Goal: Information Seeking & Learning: Understand process/instructions

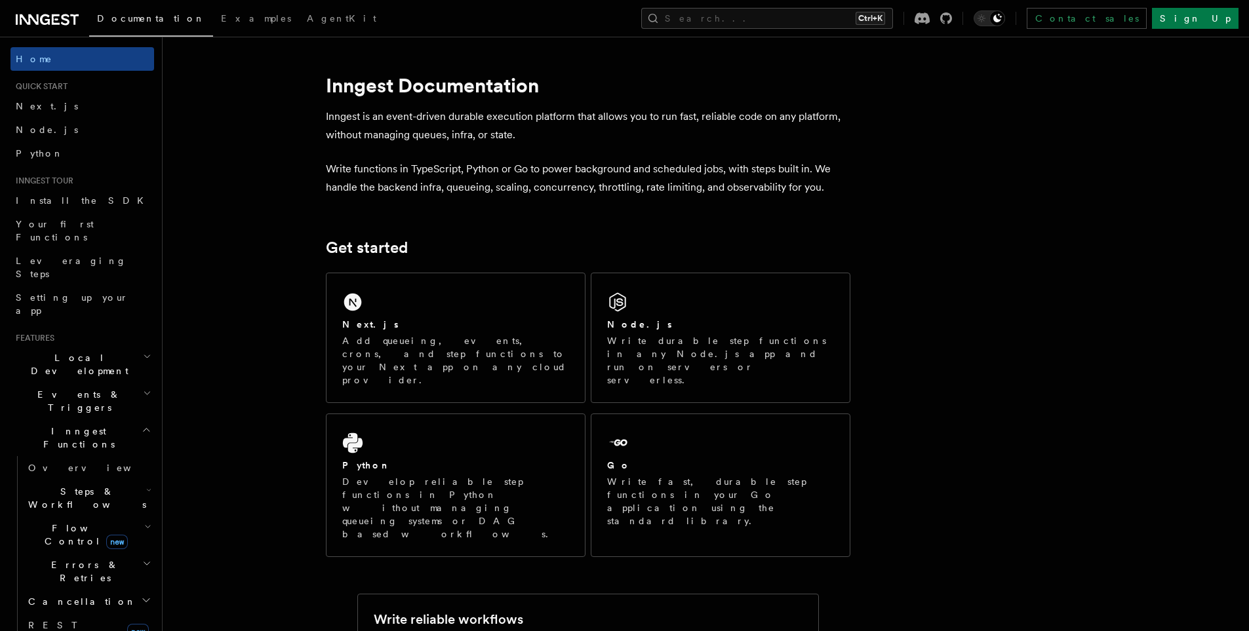
click at [464, 297] on div "Next.js Add queueing, events, crons, and step functions to your Next app on any…" at bounding box center [455, 337] width 258 height 129
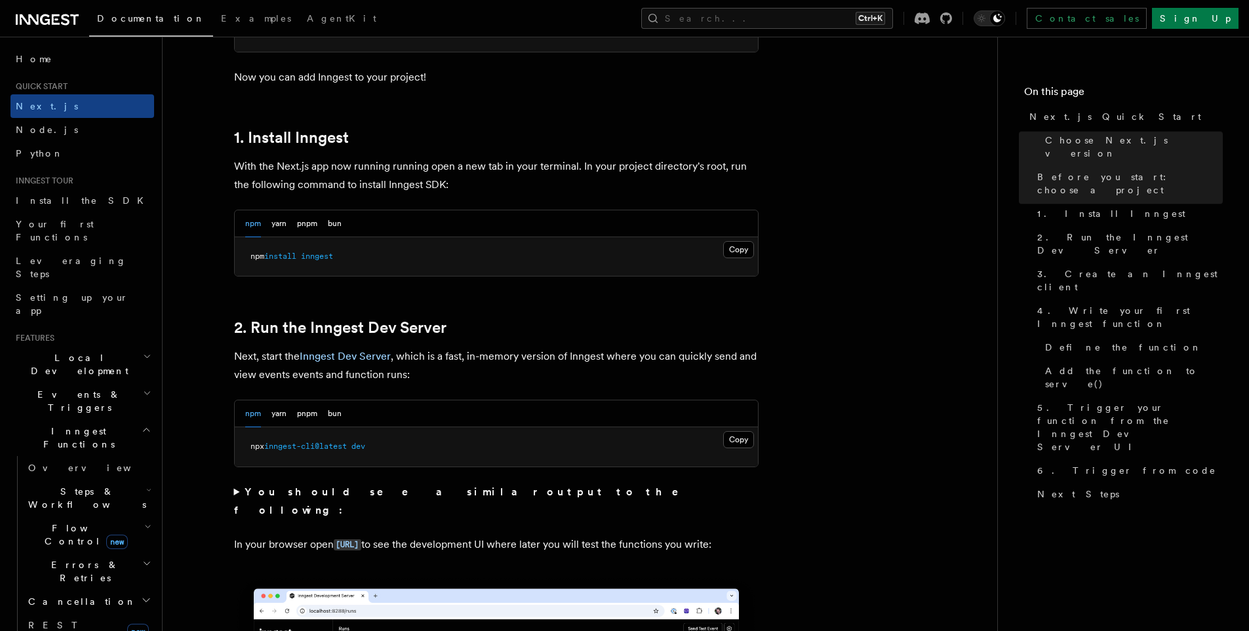
scroll to position [655, 0]
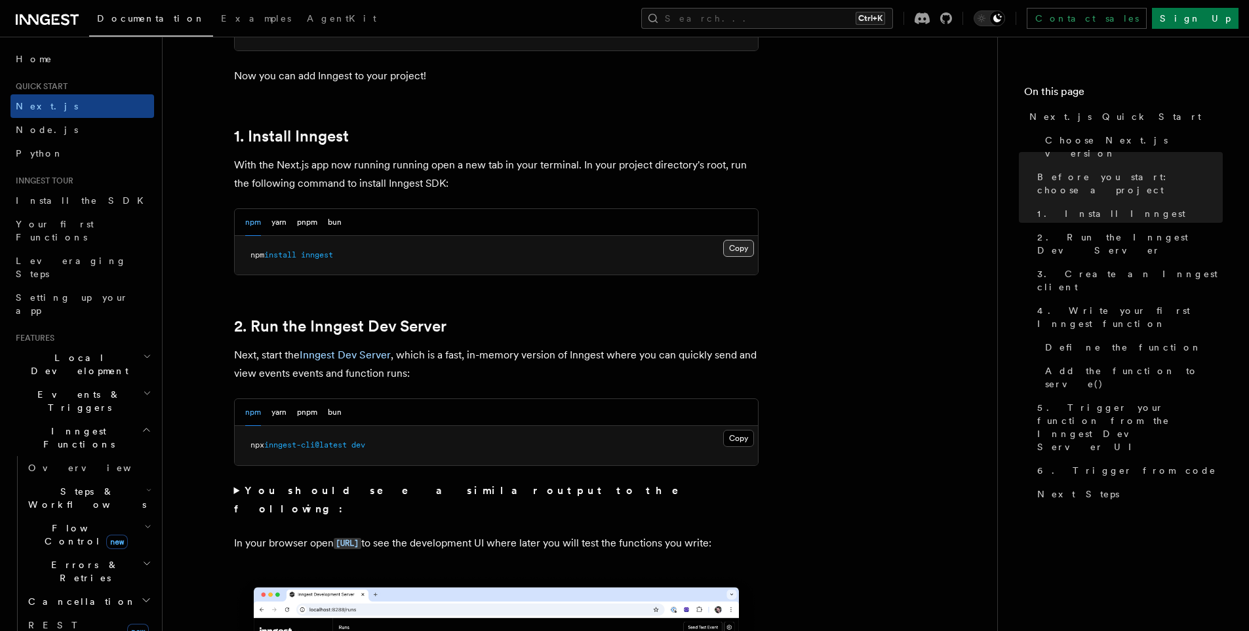
click at [743, 249] on button "Copy Copied" at bounding box center [738, 248] width 31 height 17
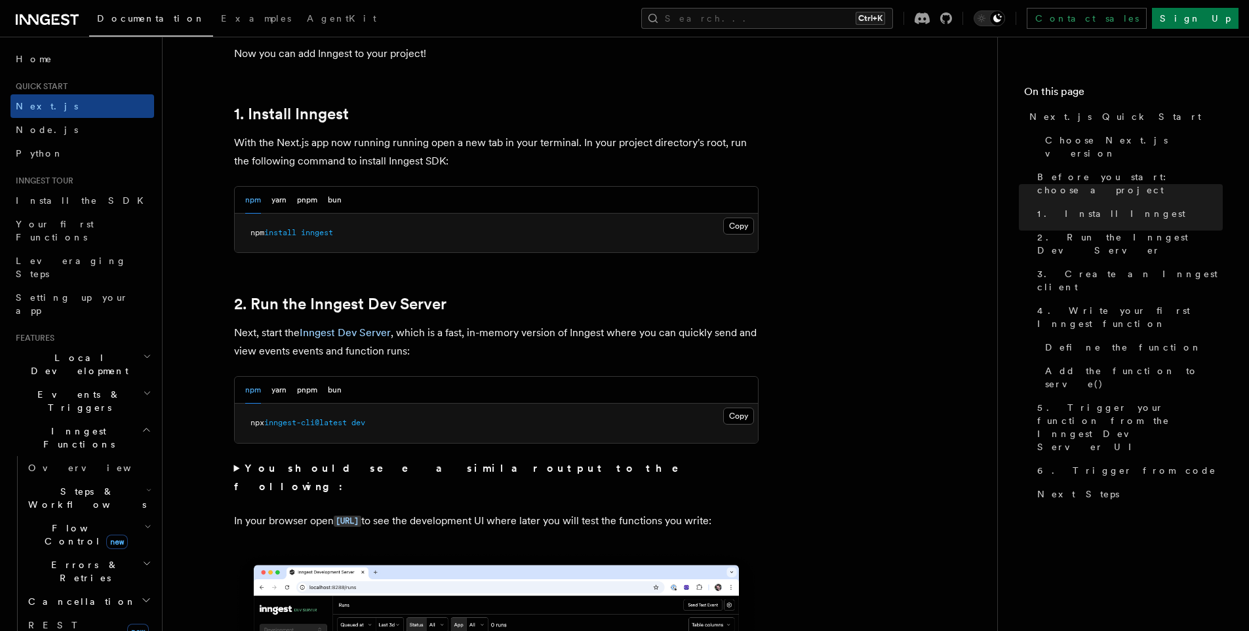
scroll to position [590, 0]
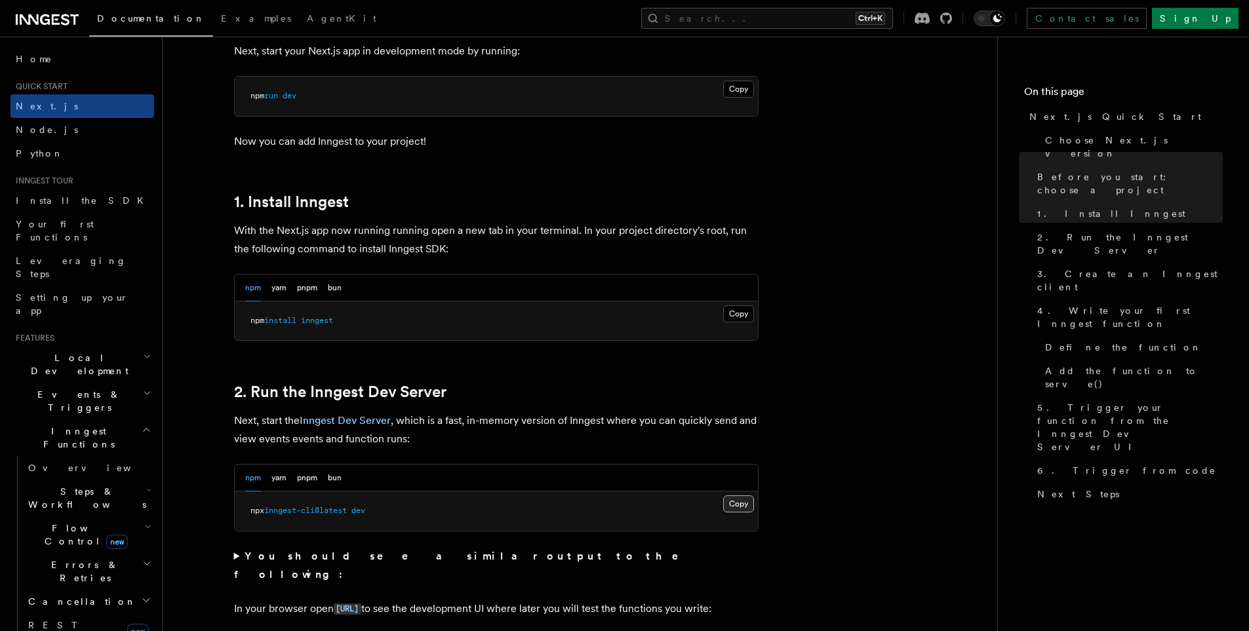
click at [747, 501] on button "Copy Copied" at bounding box center [738, 503] width 31 height 17
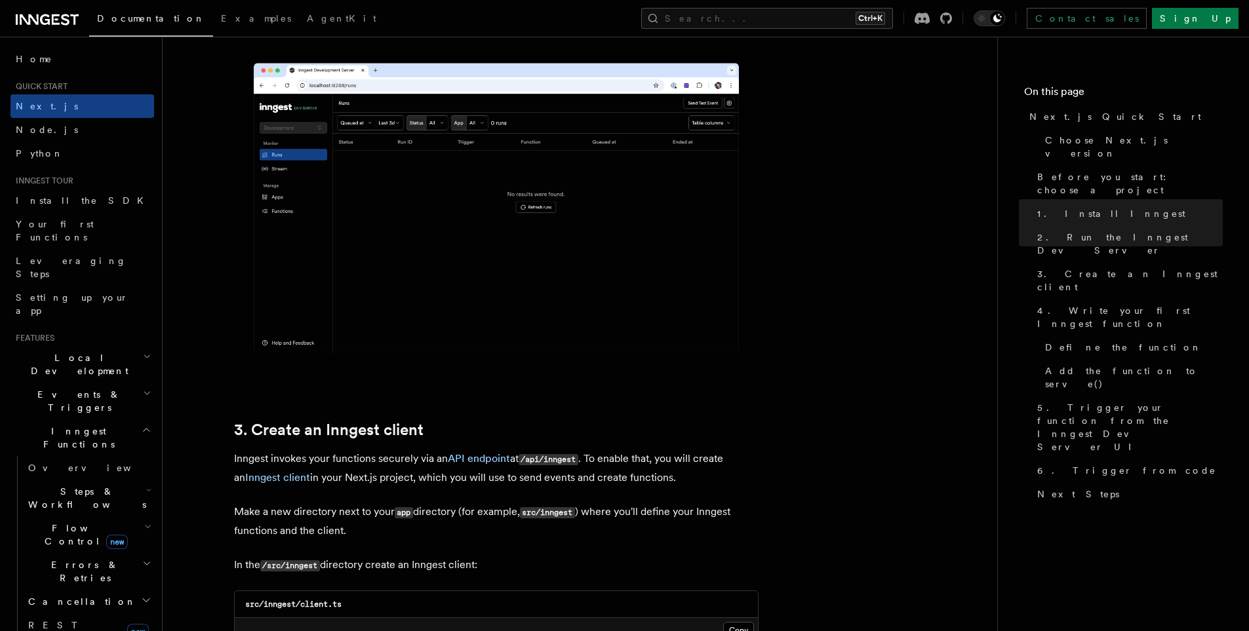
scroll to position [1376, 0]
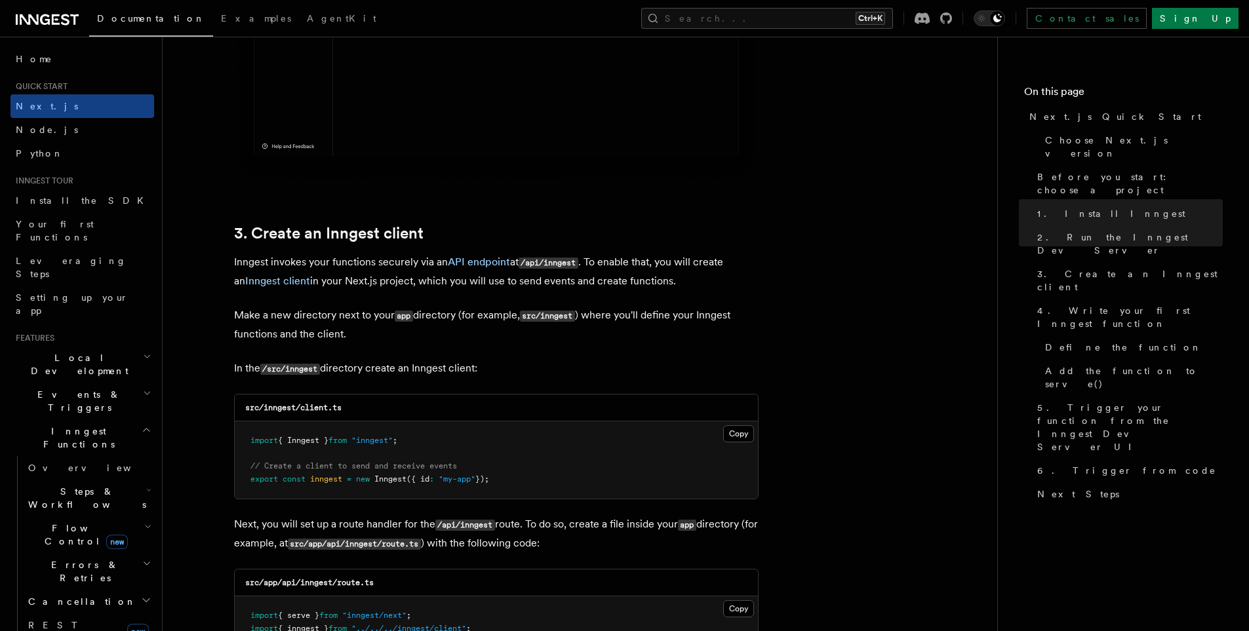
click at [319, 408] on code "src/inngest/client.ts" at bounding box center [293, 407] width 96 height 9
drag, startPoint x: 319, startPoint y: 408, endPoint x: 338, endPoint y: 408, distance: 19.0
click at [338, 408] on code "src/inngest/client.ts" at bounding box center [293, 407] width 96 height 9
copy code "client.ts"
click at [735, 435] on button "Copy Copied" at bounding box center [738, 433] width 31 height 17
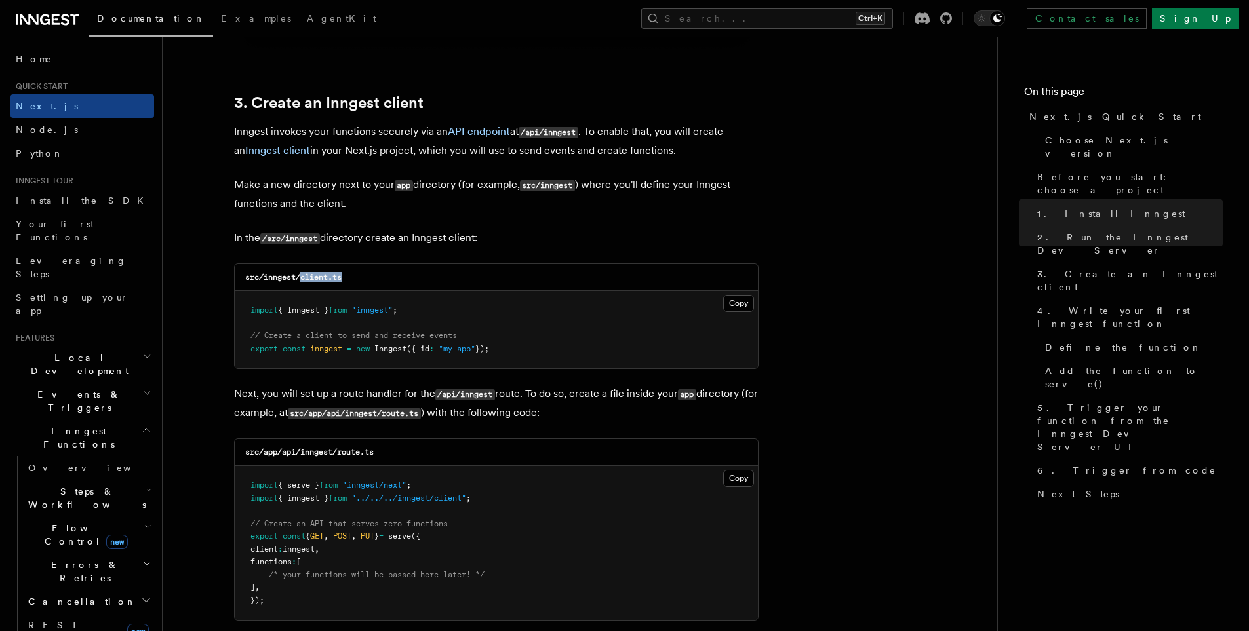
scroll to position [1507, 0]
click at [535, 384] on p "Next, you will set up a route handler for the /api/inngest route. To do so, cre…" at bounding box center [496, 403] width 524 height 38
click at [290, 452] on code "src/app/api/inngest/route.ts" at bounding box center [309, 451] width 128 height 9
drag, startPoint x: 290, startPoint y: 452, endPoint x: 383, endPoint y: 444, distance: 93.4
click at [383, 444] on div "src/app/api/inngest/route.ts" at bounding box center [496, 451] width 523 height 27
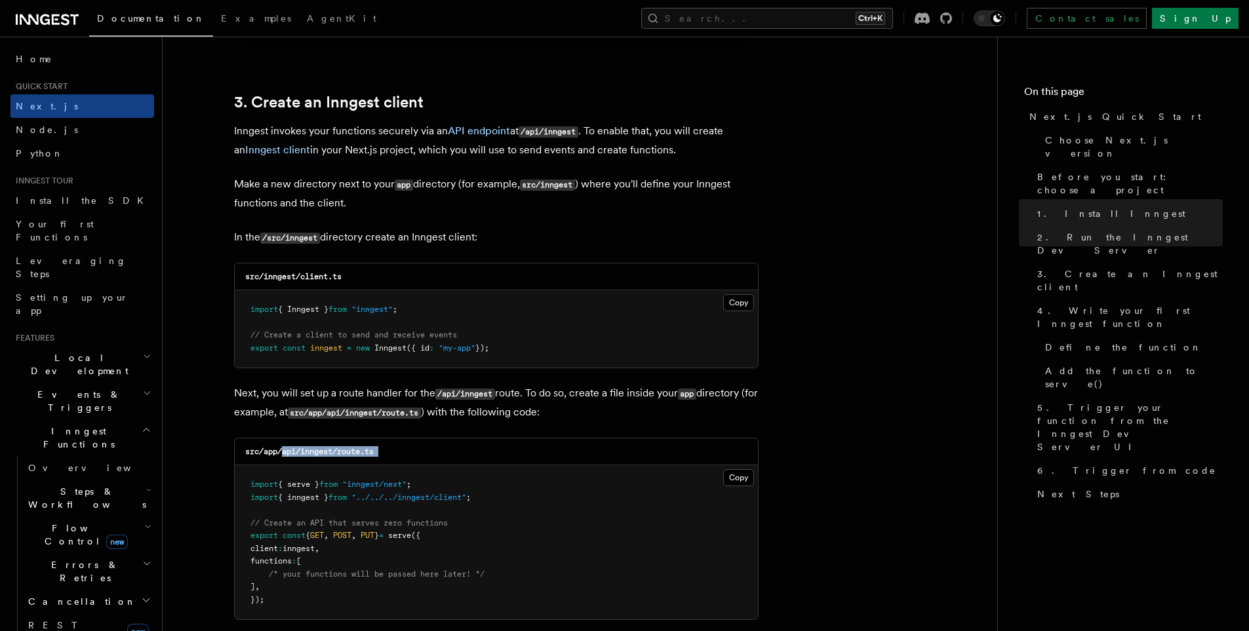
copy code "api/inngest/route.ts"
click at [734, 480] on button "Copy Copied" at bounding box center [738, 477] width 31 height 17
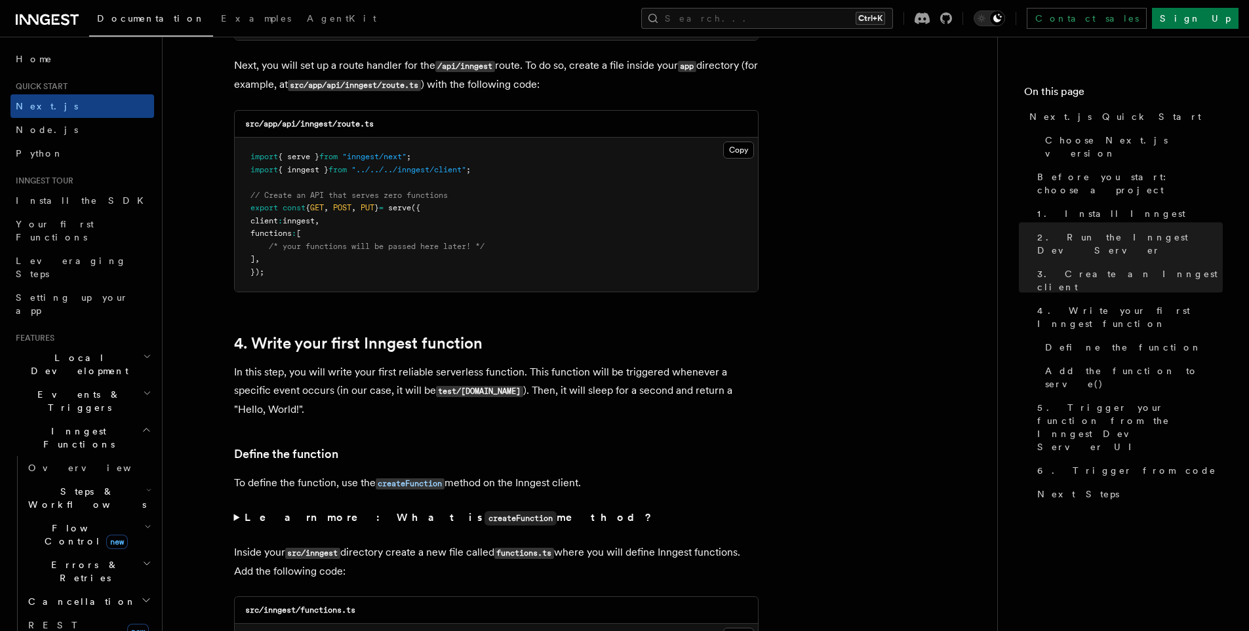
click at [533, 292] on div "src/app/api/inngest/route.ts Copy Copied import { serve } from "inngest/next" ;…" at bounding box center [496, 201] width 524 height 182
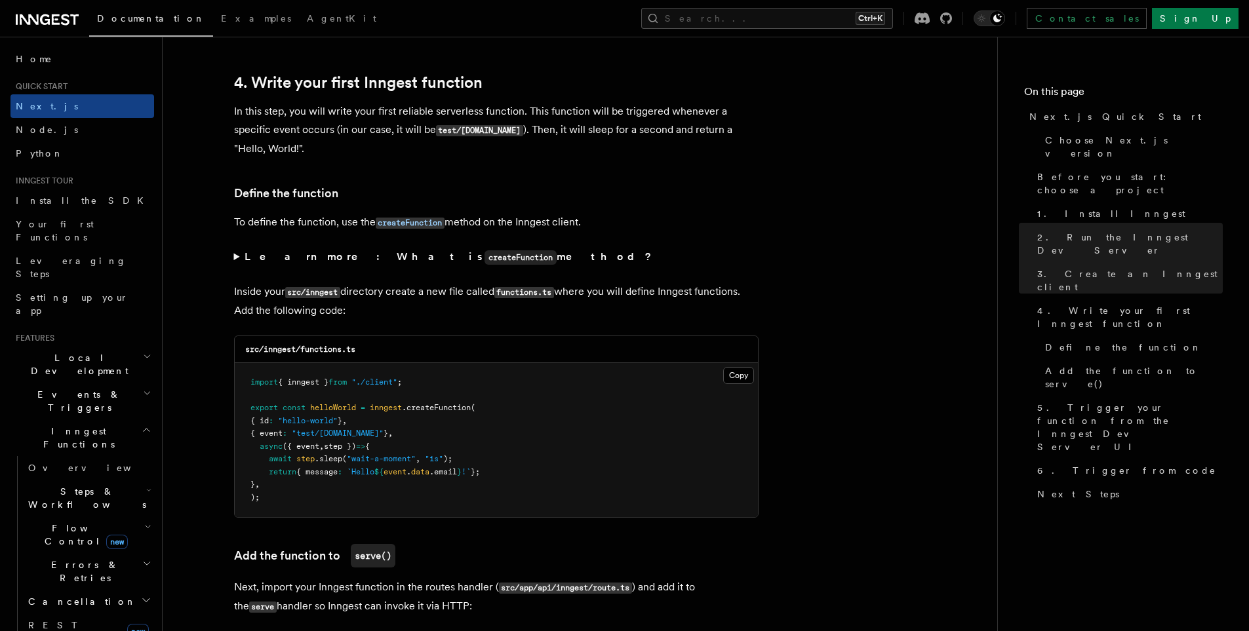
scroll to position [2097, 0]
click at [235, 258] on summary "Learn more: What is createFunction method?" at bounding box center [496, 255] width 524 height 19
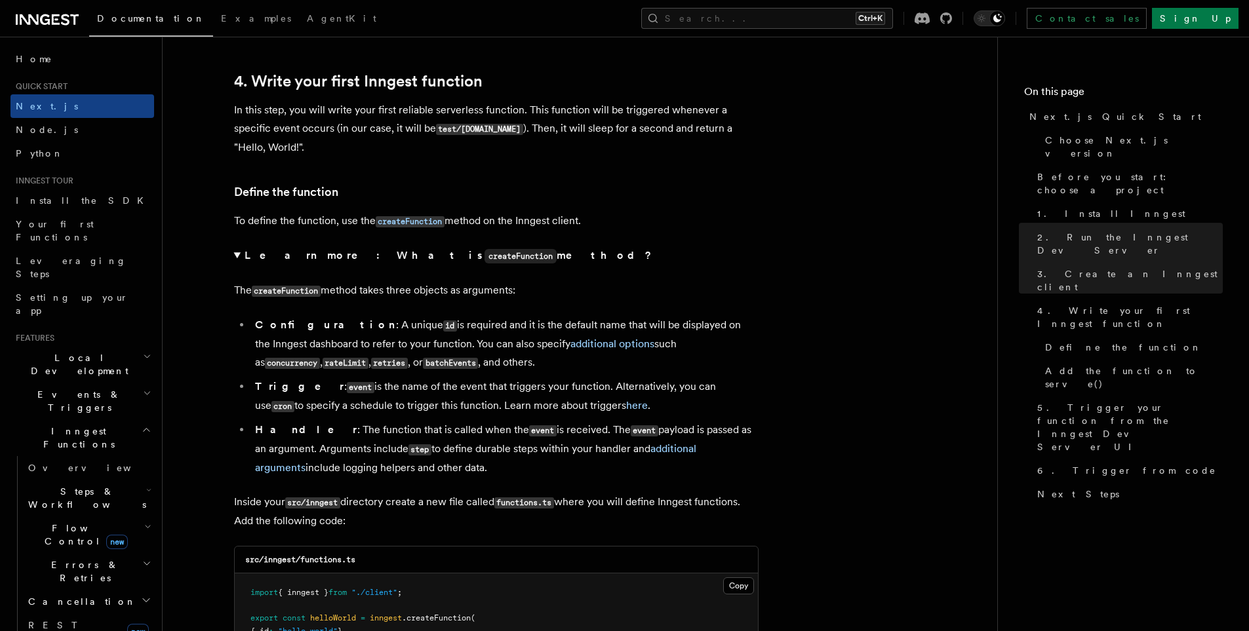
click at [235, 258] on summary "Learn more: What is createFunction method?" at bounding box center [496, 255] width 524 height 19
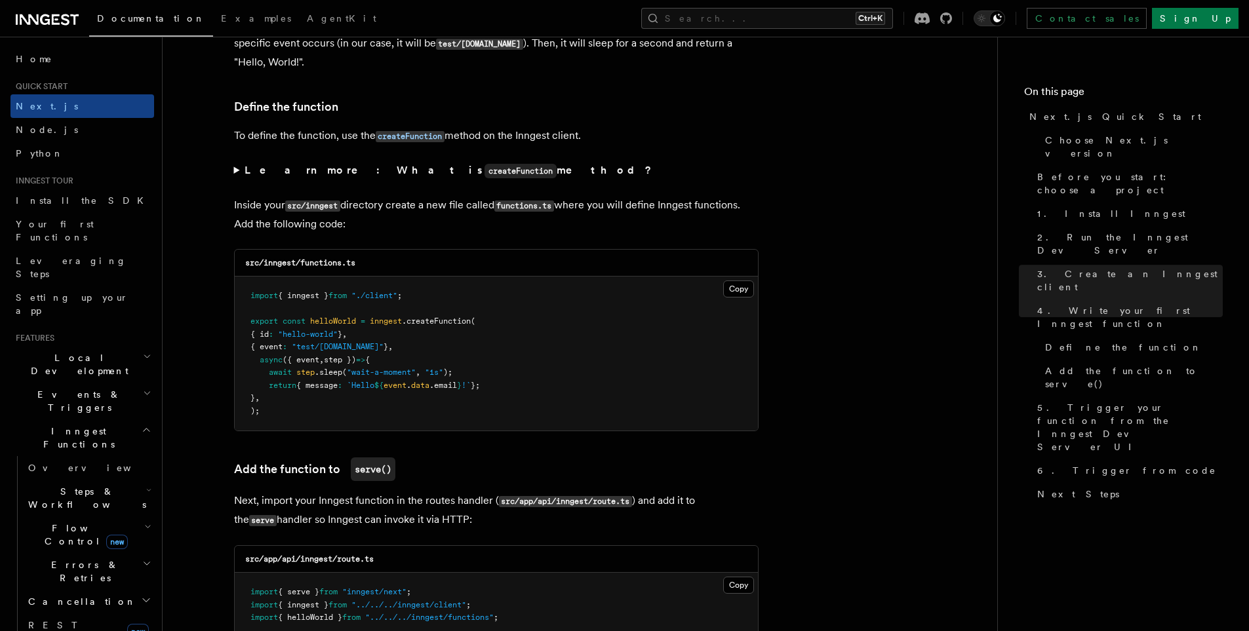
scroll to position [2163, 0]
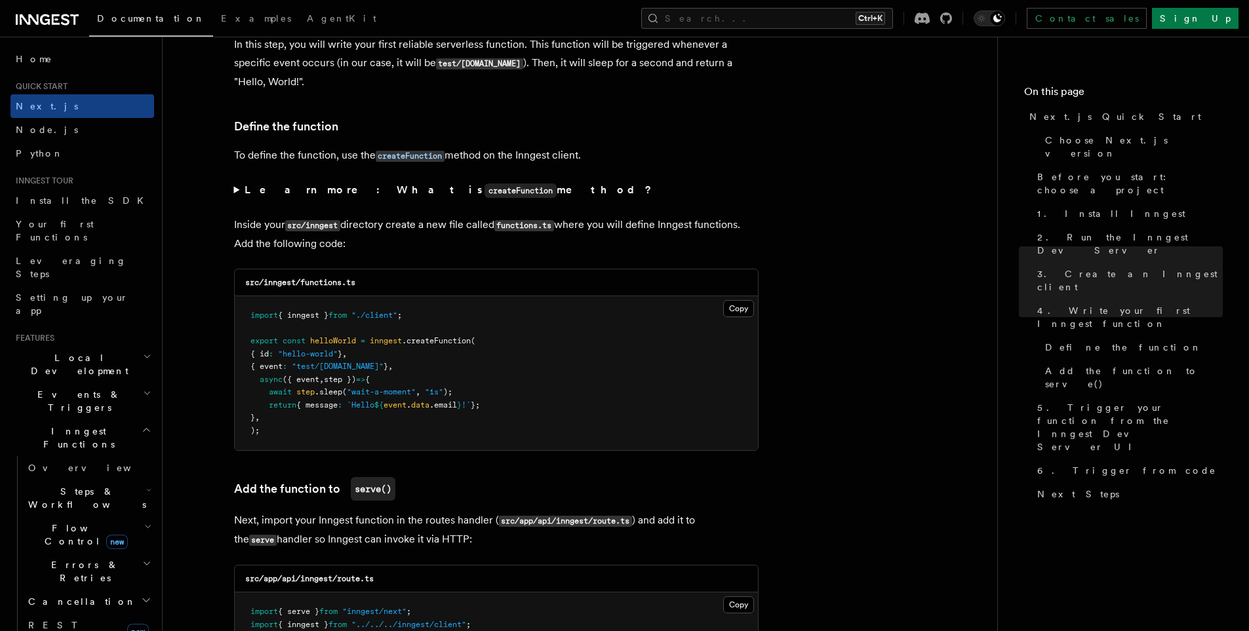
click at [278, 282] on code "src/inngest/functions.ts" at bounding box center [300, 282] width 110 height 9
click at [304, 282] on code "src/inngest/functions.ts" at bounding box center [300, 282] width 110 height 9
drag, startPoint x: 304, startPoint y: 282, endPoint x: 360, endPoint y: 282, distance: 55.7
click at [360, 282] on div "src/inngest/functions.ts" at bounding box center [496, 282] width 523 height 27
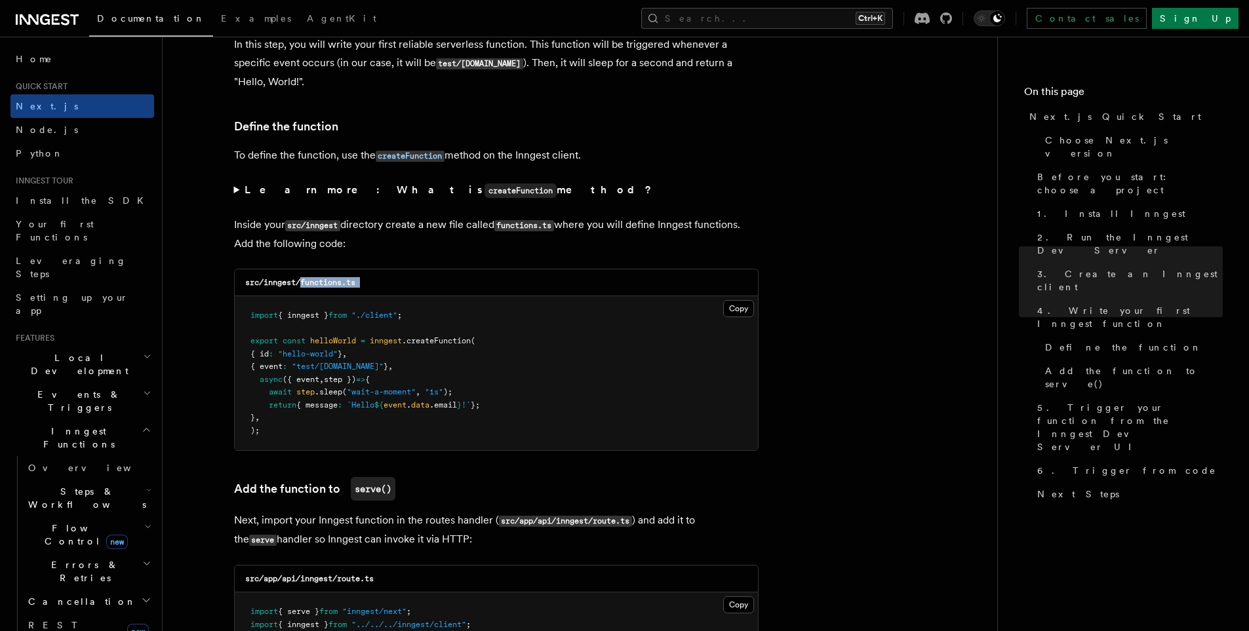
copy code "functions.ts"
click at [469, 332] on pre "import { inngest } from "./client" ; export const helloWorld = inngest .createF…" at bounding box center [496, 373] width 523 height 154
click at [743, 315] on button "Copy Copied" at bounding box center [738, 308] width 31 height 17
click at [680, 414] on pre "import { inngest } from "./client" ; export const helloWorld = inngest .createF…" at bounding box center [496, 373] width 523 height 154
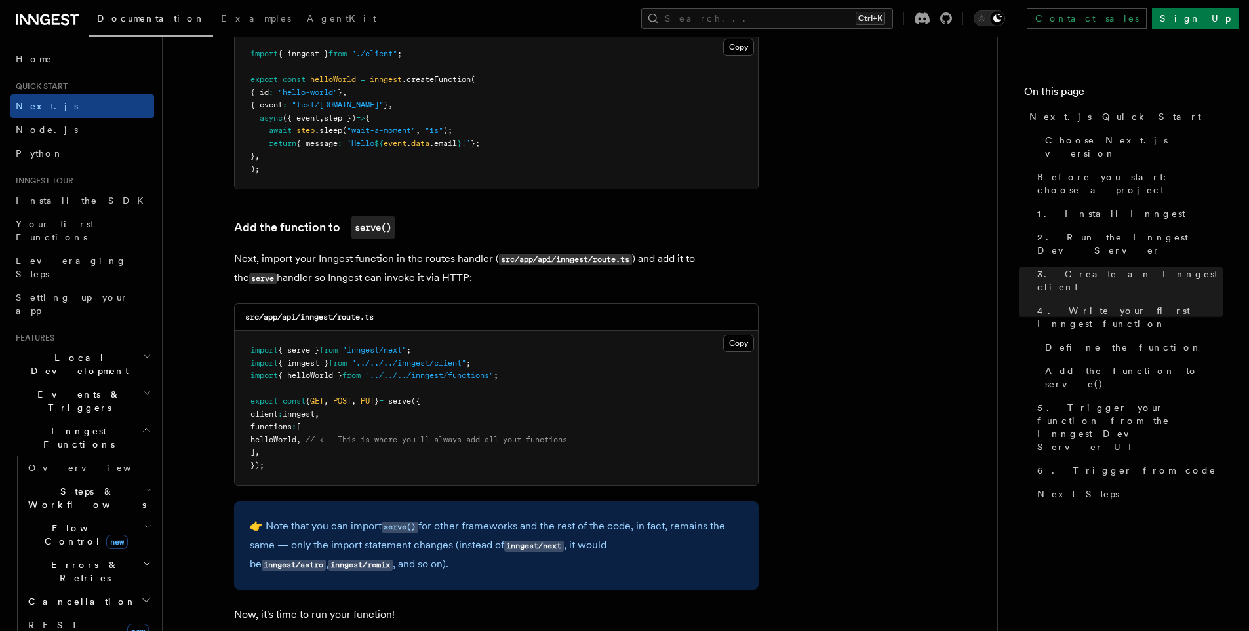
scroll to position [2425, 0]
click at [592, 389] on pre "import { serve } from "inngest/next" ; import { inngest } from "../../../innges…" at bounding box center [496, 407] width 523 height 154
click at [722, 329] on div "src/app/api/inngest/route.ts" at bounding box center [496, 316] width 523 height 27
click at [723, 343] on button "Copy Copied" at bounding box center [738, 342] width 31 height 17
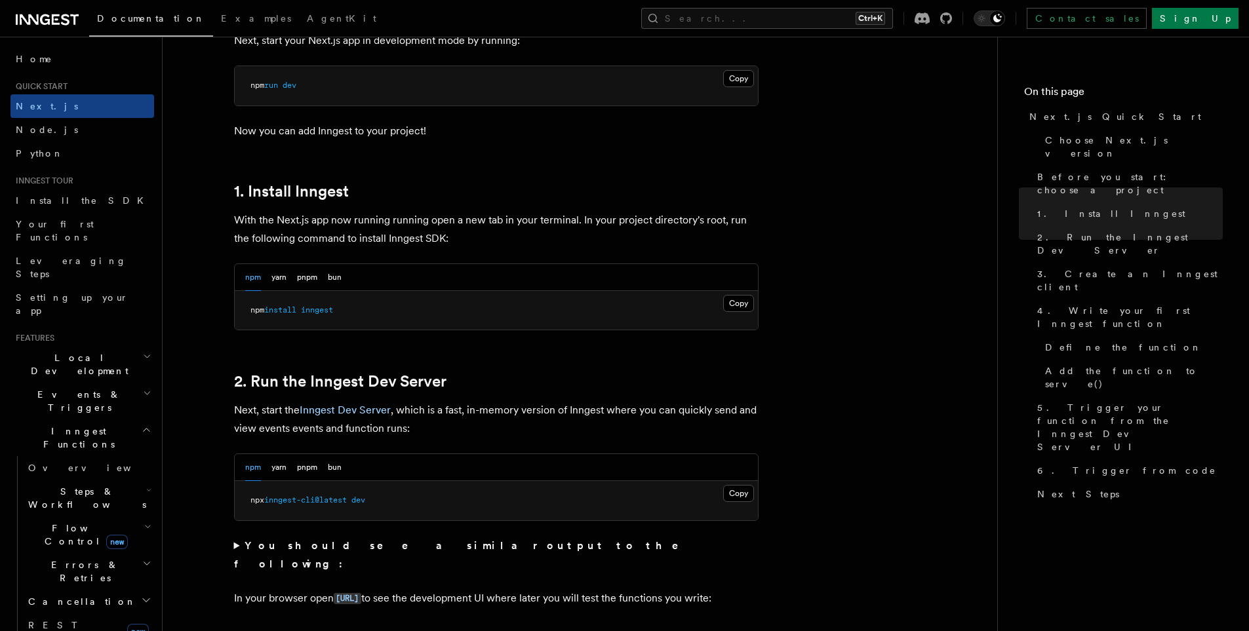
scroll to position [590, 0]
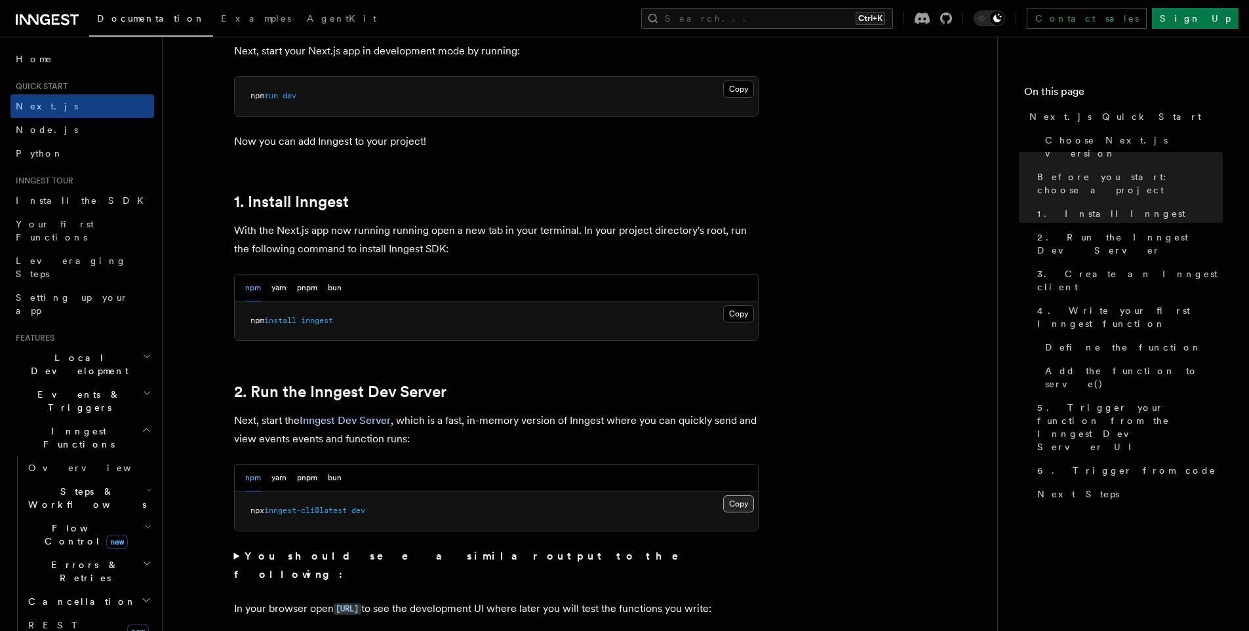
click at [731, 500] on button "Copy Copied" at bounding box center [738, 503] width 31 height 17
click at [278, 482] on button "yarn" at bounding box center [278, 478] width 15 height 27
click at [738, 501] on button "Copy Copied" at bounding box center [738, 503] width 31 height 17
click at [255, 481] on button "npm" at bounding box center [253, 478] width 16 height 27
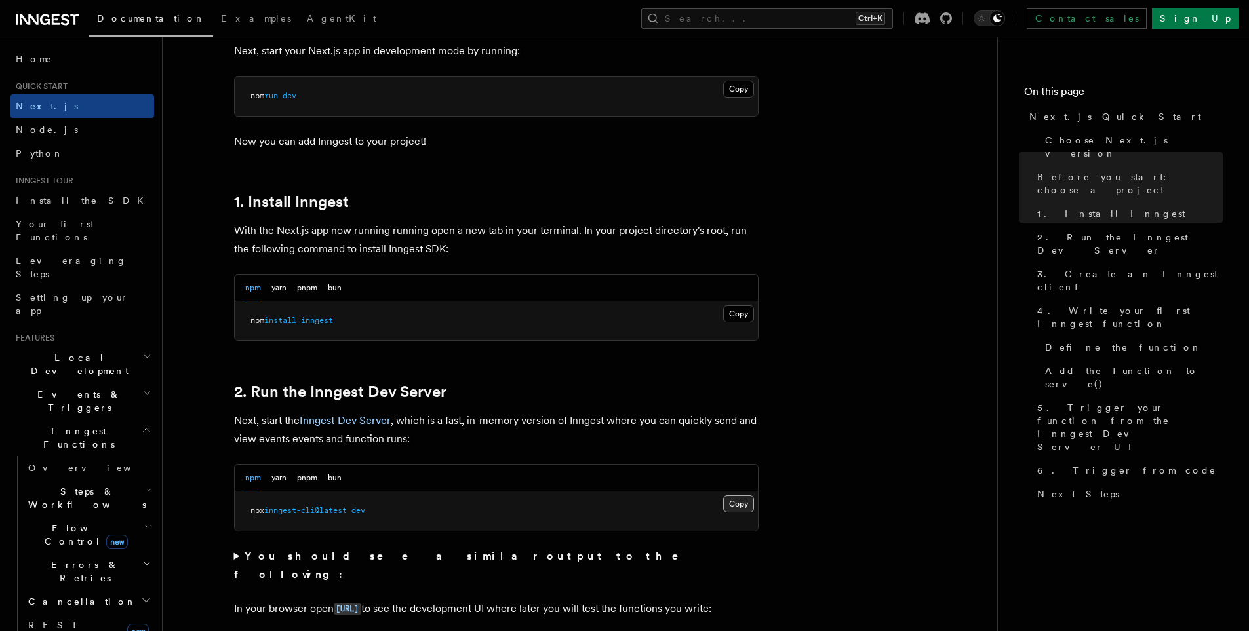
click at [739, 502] on button "Copy Copied" at bounding box center [738, 503] width 31 height 17
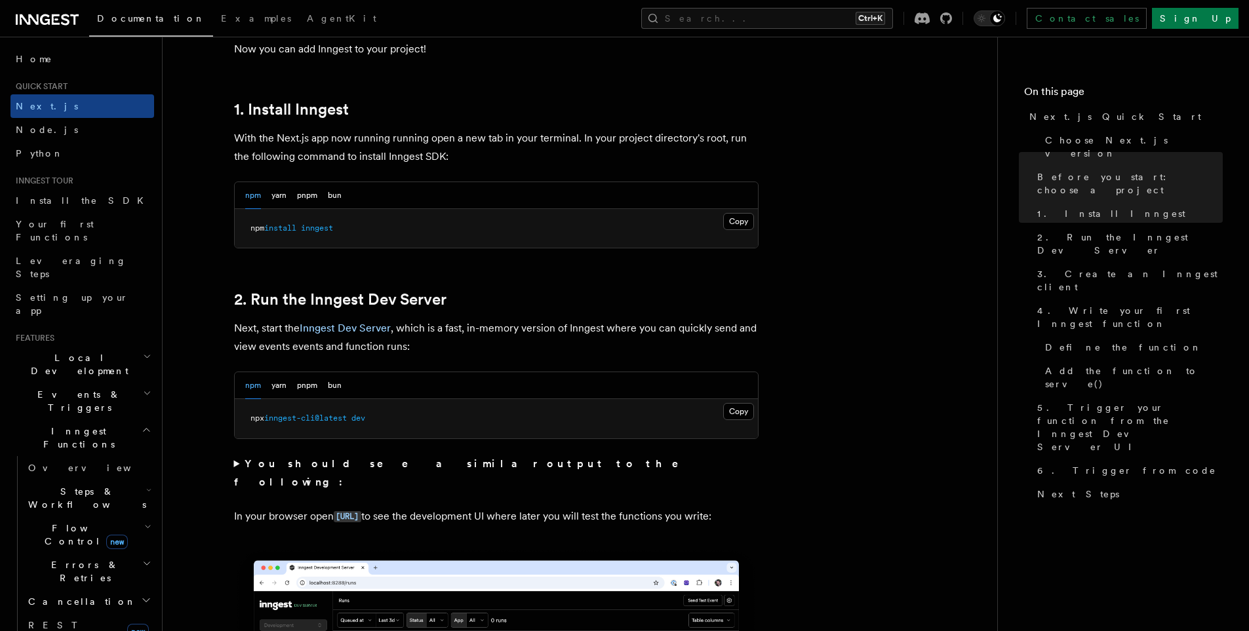
scroll to position [721, 0]
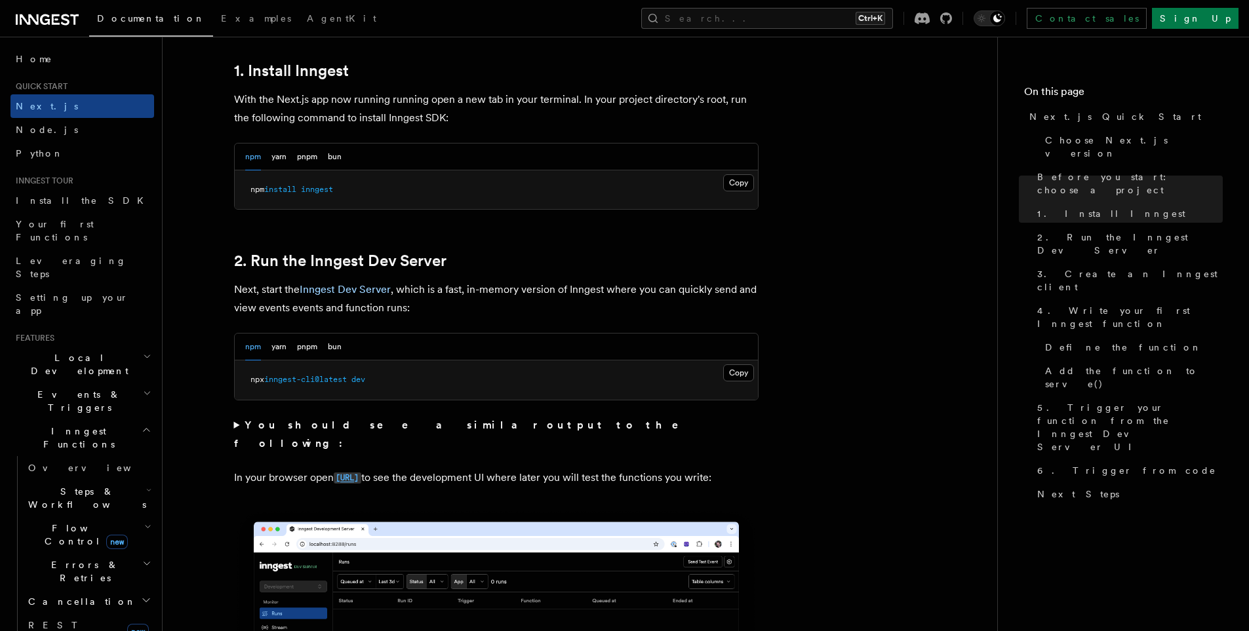
click at [361, 473] on code "[URL]" at bounding box center [348, 478] width 28 height 11
